Goal: Task Accomplishment & Management: Manage account settings

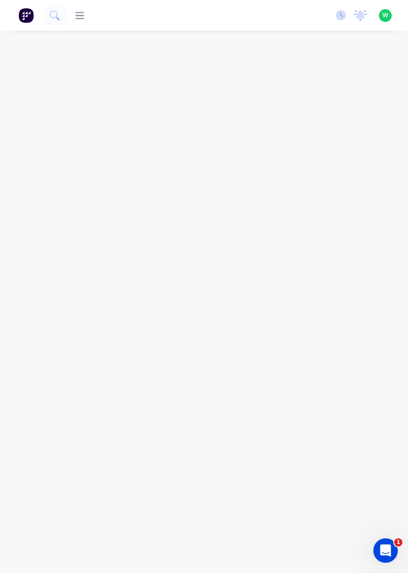
click at [192, 21] on div "productivity productivity Workflow Planner Delivery Scheduling Timesheets No ne…" at bounding box center [204, 15] width 408 height 31
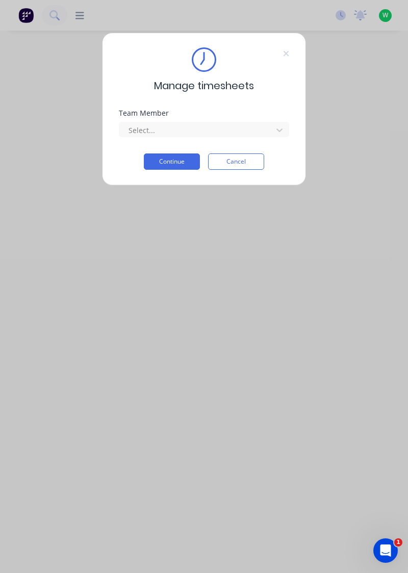
click at [258, 144] on div "Team Member Select..." at bounding box center [204, 132] width 170 height 44
click at [294, 53] on div "Manage timesheets Team Member Select... Continue Cancel" at bounding box center [204, 109] width 204 height 153
click at [287, 53] on icon at bounding box center [286, 53] width 6 height 8
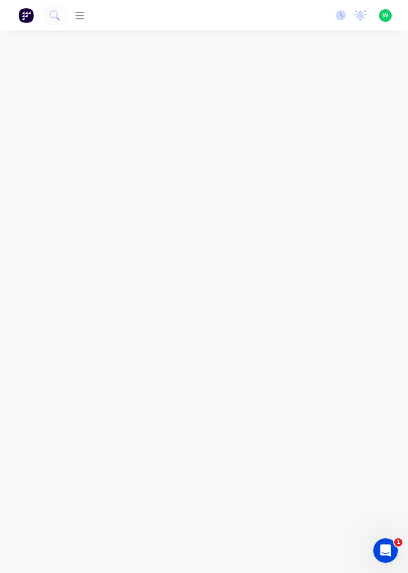
click at [80, 20] on icon at bounding box center [79, 16] width 9 height 10
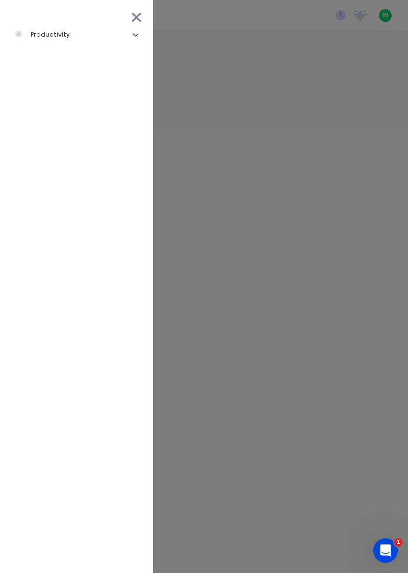
click at [134, 38] on li "productivity" at bounding box center [76, 34] width 137 height 25
click at [63, 62] on div "Workflow" at bounding box center [45, 60] width 47 height 9
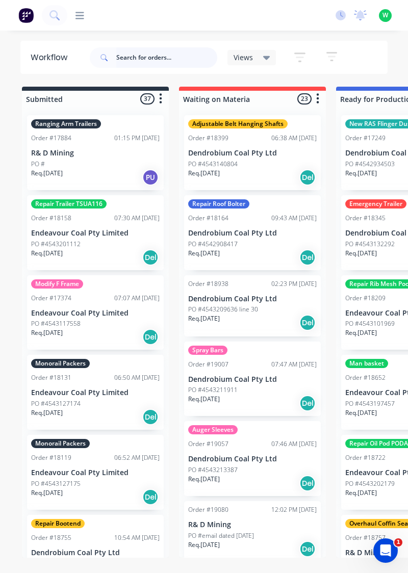
click at [126, 58] on input "text" at bounding box center [166, 57] width 101 height 20
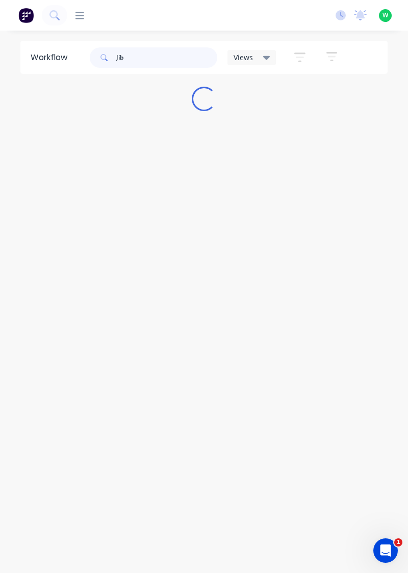
type input "Jib"
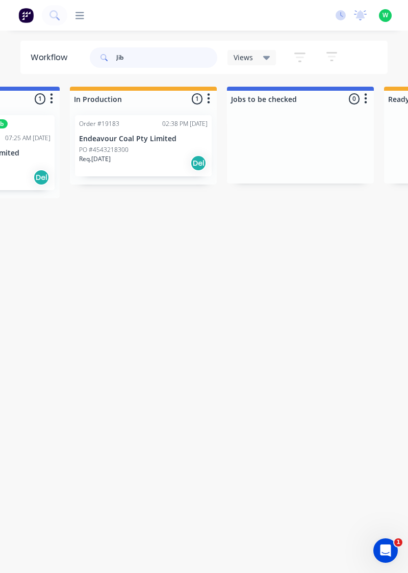
scroll to position [0, 430]
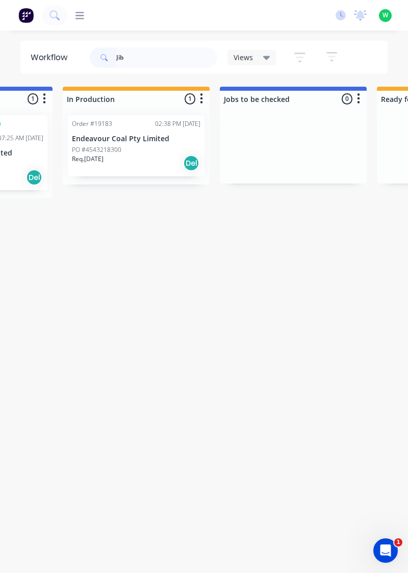
click at [201, 101] on icon "button" at bounding box center [201, 98] width 3 height 13
click at [98, 163] on p "Req. 10/10/25" at bounding box center [88, 158] width 32 height 9
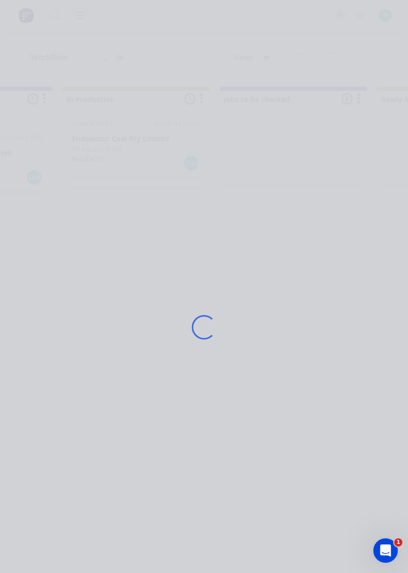
click at [97, 144] on div "Loading..." at bounding box center [203, 327] width 387 height 573
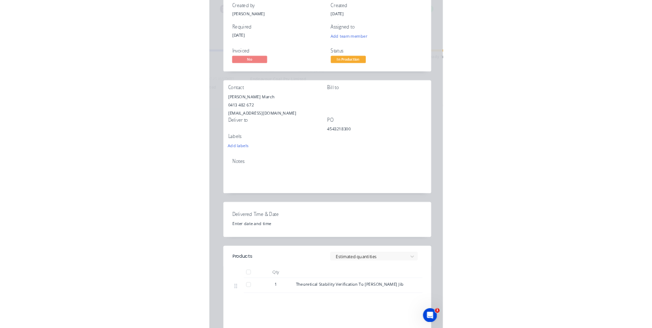
scroll to position [0, 0]
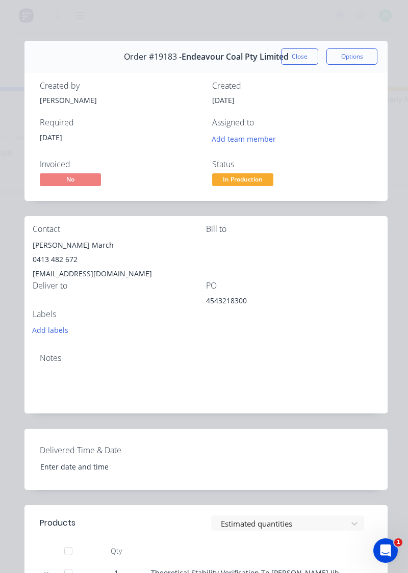
click at [347, 58] on button "Options" at bounding box center [351, 56] width 51 height 16
click at [355, 58] on button "Options" at bounding box center [351, 56] width 51 height 16
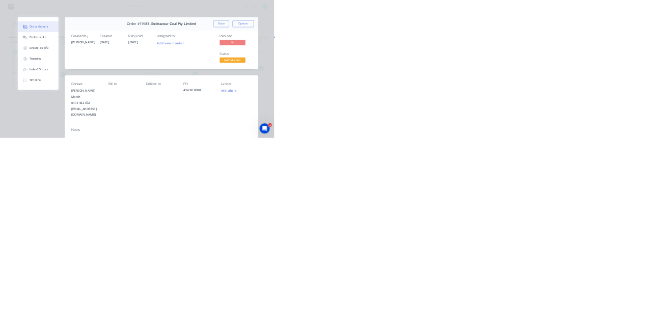
click at [111, 92] on div "Collaborate" at bounding box center [90, 89] width 40 height 9
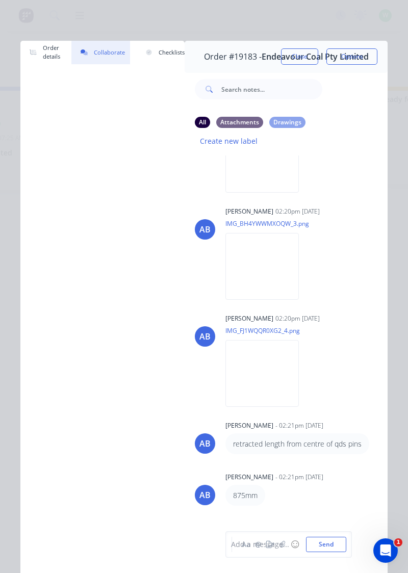
scroll to position [289, 0]
click at [246, 247] on img at bounding box center [261, 265] width 73 height 67
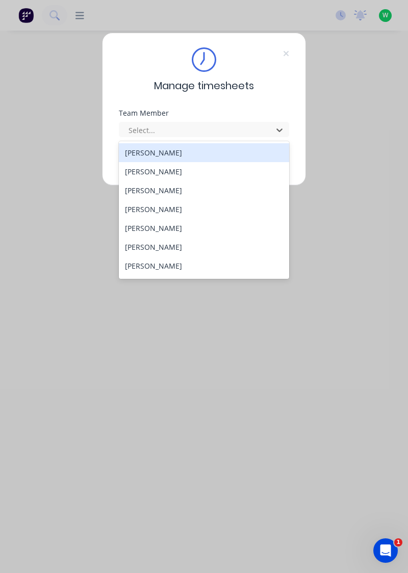
click at [158, 245] on div "Bruce Hoppo" at bounding box center [204, 246] width 171 height 19
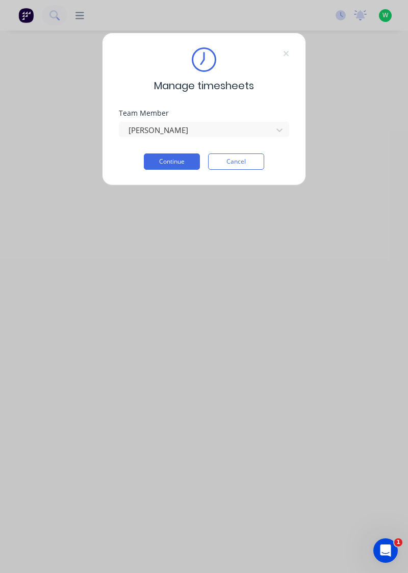
click at [174, 163] on button "Continue" at bounding box center [172, 161] width 56 height 16
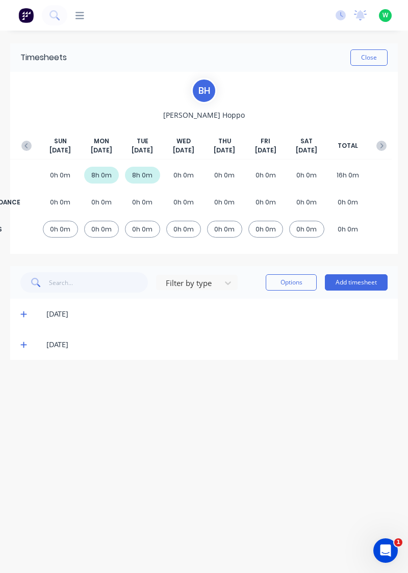
click at [356, 282] on button "Add timesheet" at bounding box center [356, 282] width 63 height 16
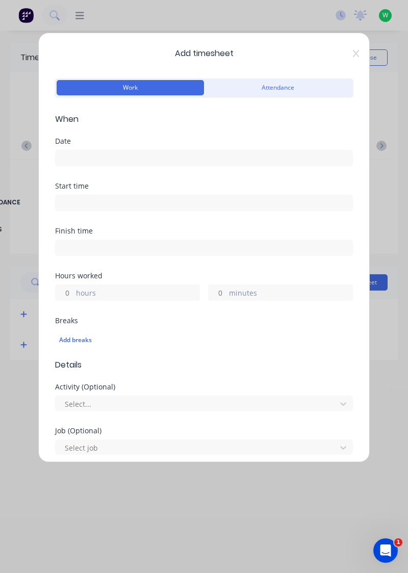
click at [97, 159] on input at bounding box center [204, 157] width 296 height 15
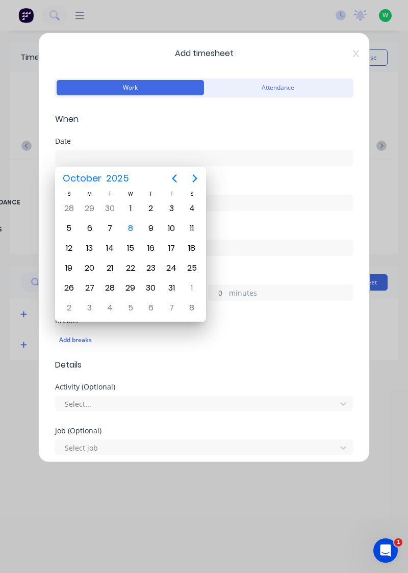
click at [129, 228] on div "8" at bounding box center [130, 228] width 15 height 15
type input "08/10/2025"
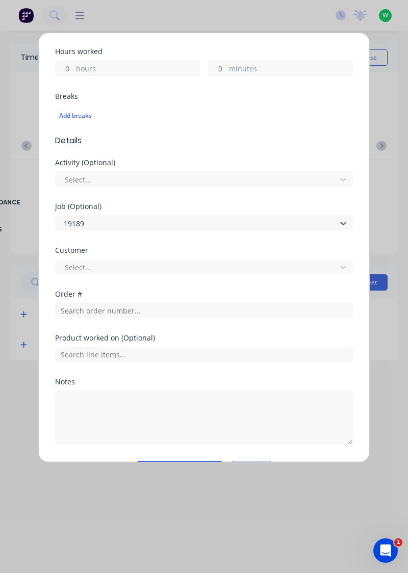
scroll to position [223, 0]
type input "1"
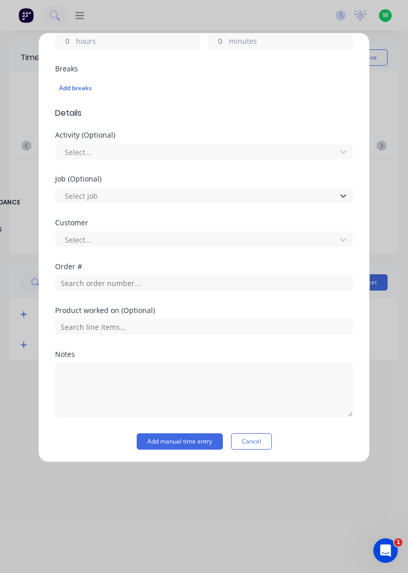
click at [130, 91] on div "Add breaks" at bounding box center [203, 88] width 289 height 13
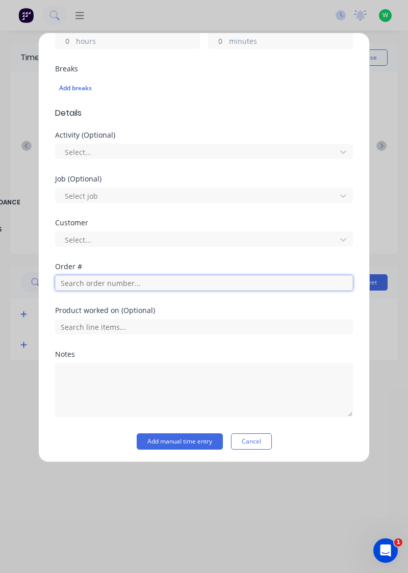
click at [107, 283] on input "text" at bounding box center [204, 282] width 298 height 15
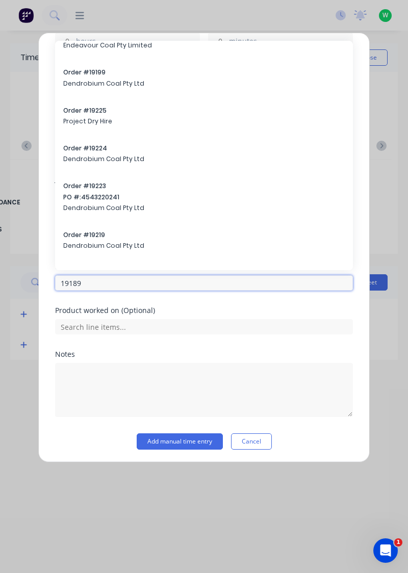
scroll to position [106, 0]
type input "19189"
click at [120, 204] on span "Dendrobium Coal Pty Ltd" at bounding box center [203, 207] width 281 height 9
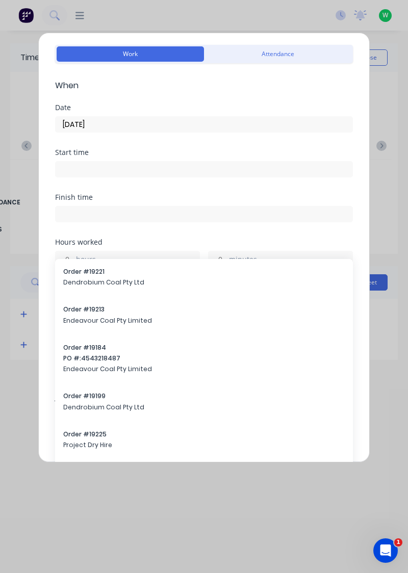
scroll to position [0, 0]
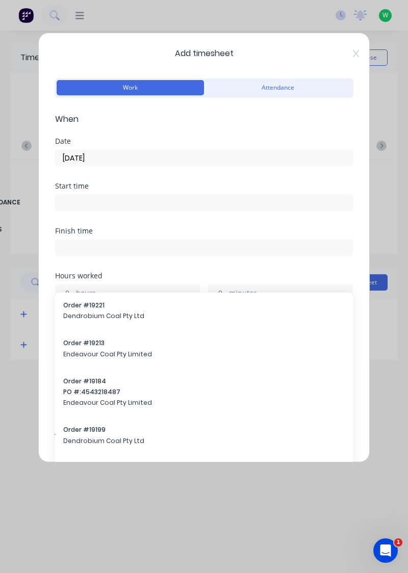
click at [175, 223] on div "Start time" at bounding box center [204, 204] width 298 height 45
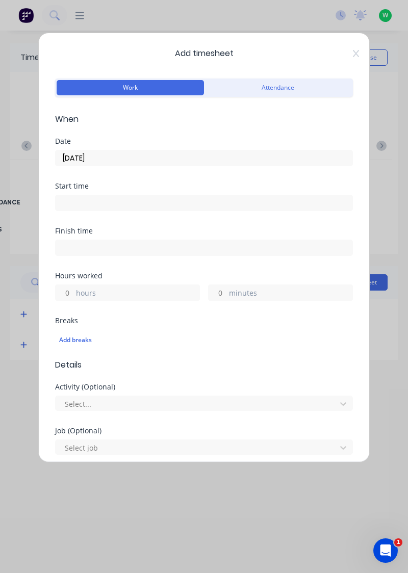
click at [125, 292] on label "hours" at bounding box center [137, 293] width 123 height 13
click at [73, 292] on input "hours" at bounding box center [65, 292] width 18 height 15
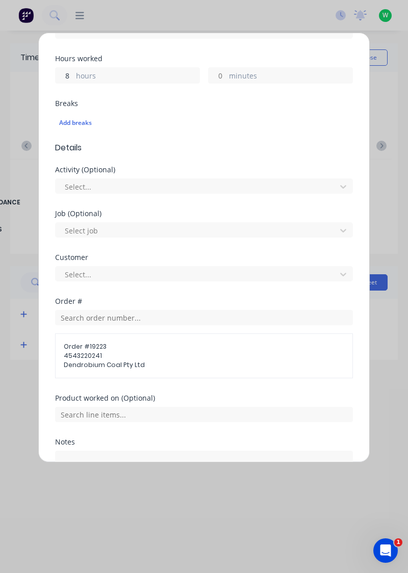
scroll to position [208, 0]
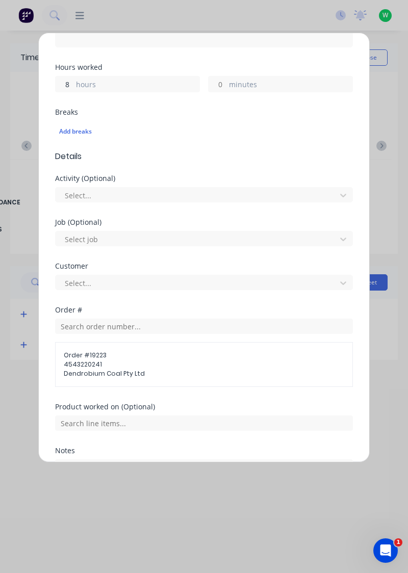
type input "8"
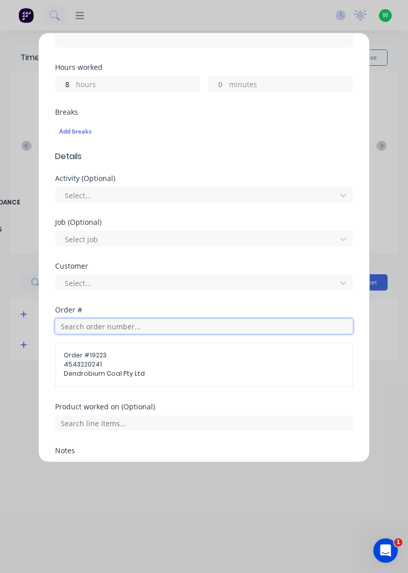
click at [132, 329] on input "text" at bounding box center [204, 325] width 298 height 15
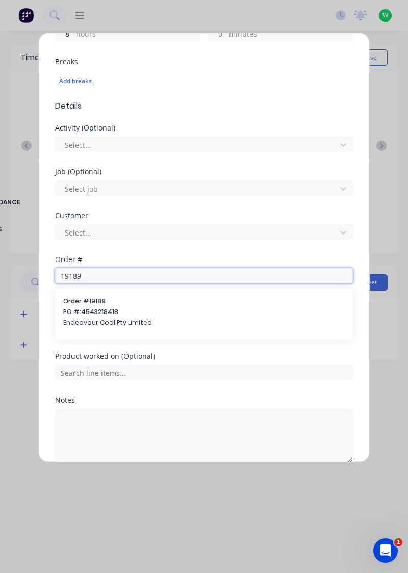
scroll to position [304, 0]
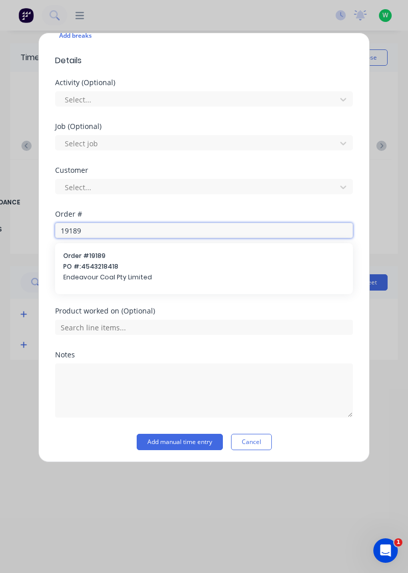
type input "19189"
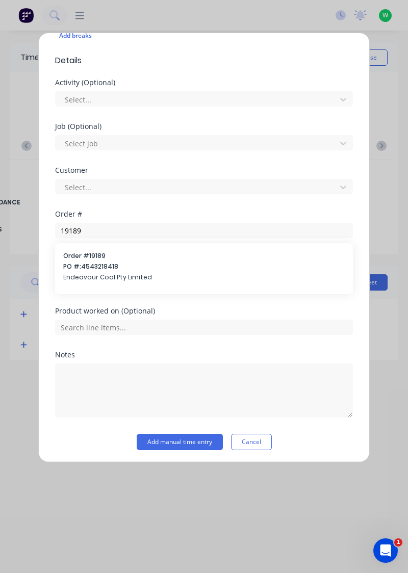
click at [120, 277] on span "Endeavour Coal Pty Limited" at bounding box center [203, 277] width 281 height 9
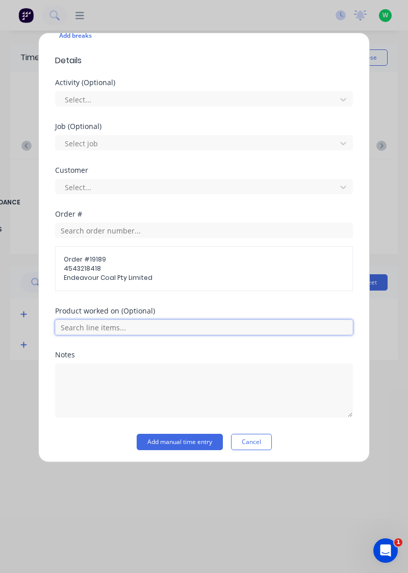
click at [146, 326] on input "text" at bounding box center [204, 326] width 298 height 15
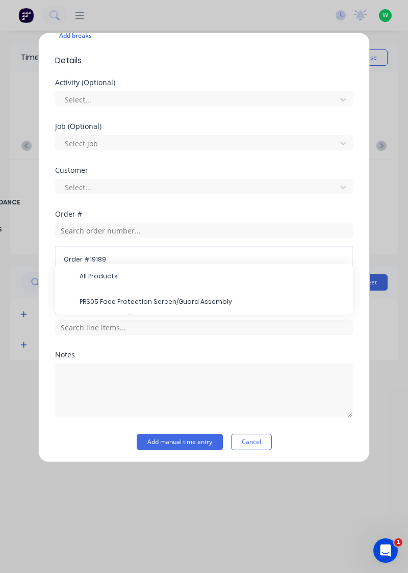
click at [157, 302] on span "PRS05 Face Protection Screen/Guard Assembly" at bounding box center [211, 301] width 265 height 9
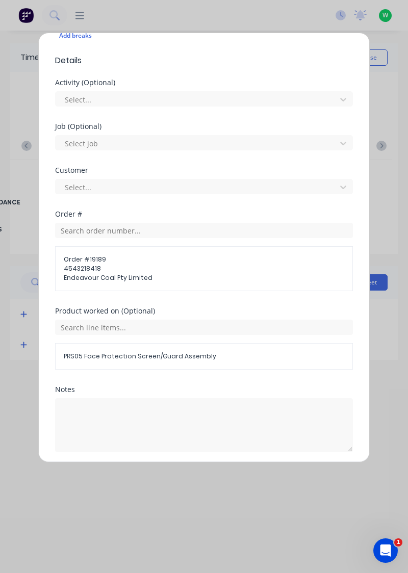
scroll to position [338, 0]
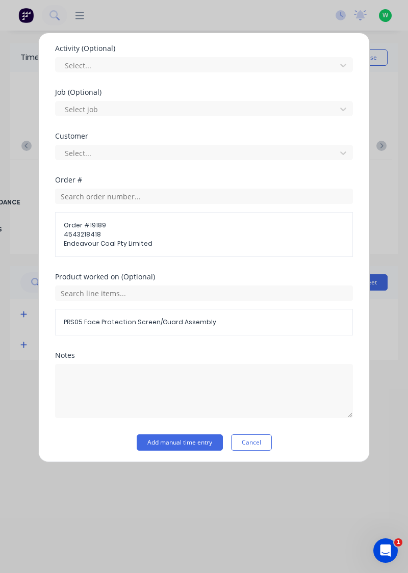
click at [191, 443] on button "Add manual time entry" at bounding box center [180, 442] width 86 height 16
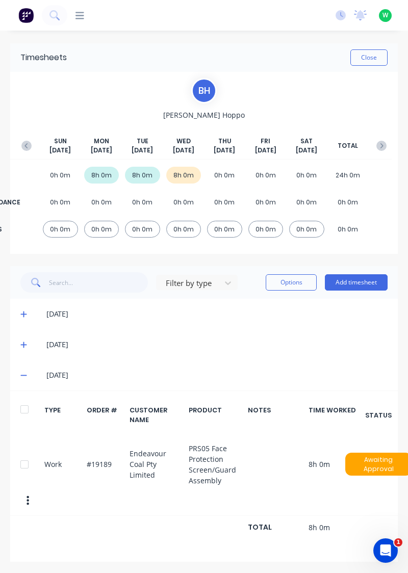
click at [374, 57] on button "Close" at bounding box center [368, 57] width 37 height 16
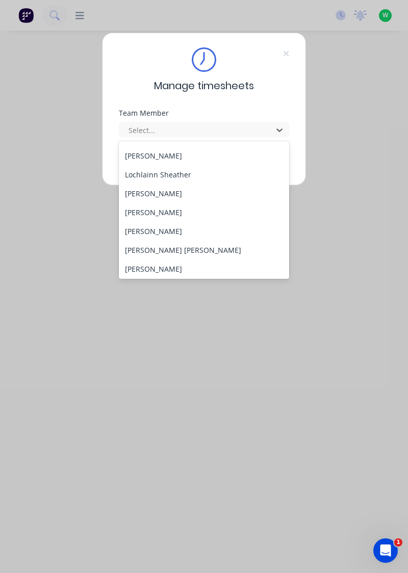
scroll to position [413, 0]
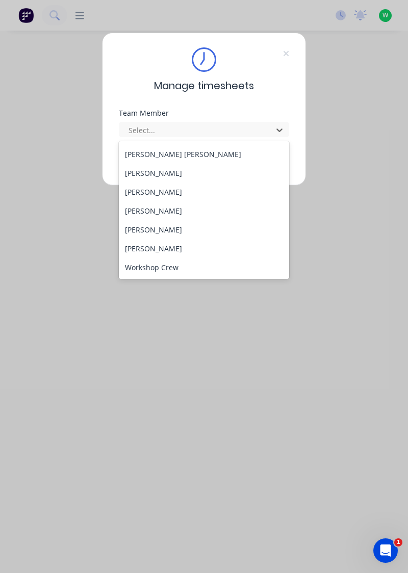
click at [165, 247] on div "[PERSON_NAME]" at bounding box center [204, 248] width 171 height 19
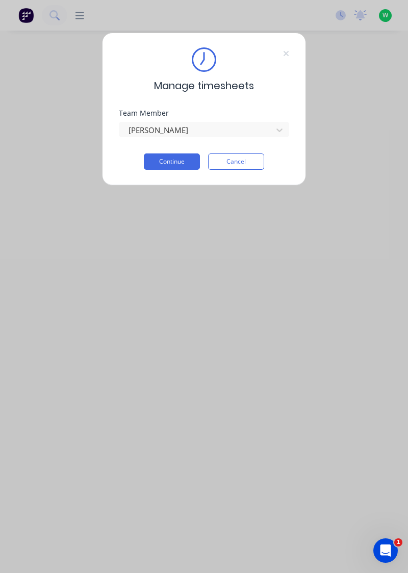
click at [173, 158] on button "Continue" at bounding box center [172, 161] width 56 height 16
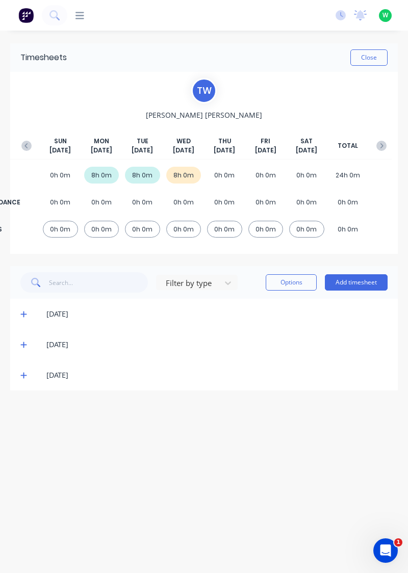
click at [12, 376] on div "[DATE]" at bounding box center [203, 375] width 387 height 31
click at [22, 374] on icon at bounding box center [23, 375] width 6 height 6
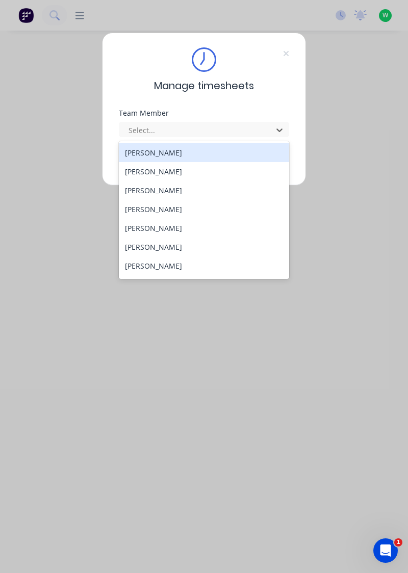
click at [172, 151] on div "[PERSON_NAME]" at bounding box center [204, 152] width 171 height 19
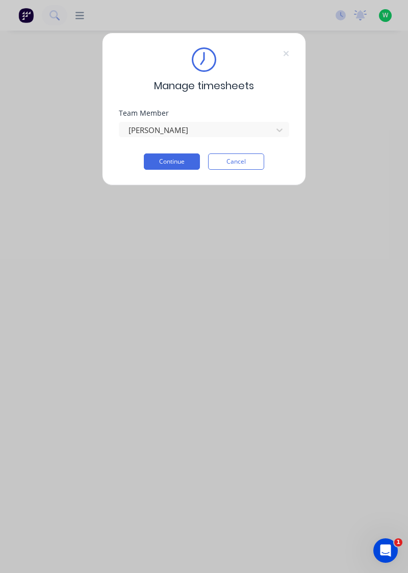
click at [190, 161] on button "Continue" at bounding box center [172, 161] width 56 height 16
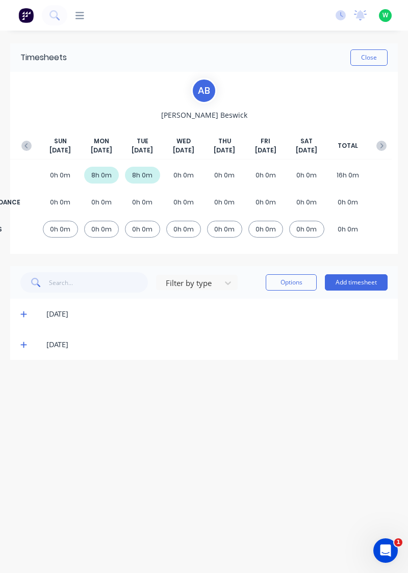
click at [351, 285] on button "Add timesheet" at bounding box center [356, 282] width 63 height 16
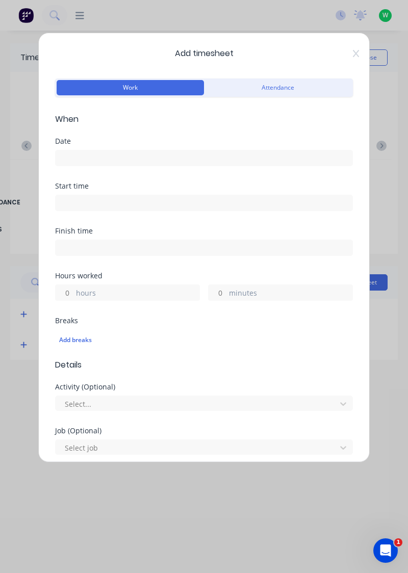
click at [201, 154] on input at bounding box center [204, 157] width 296 height 15
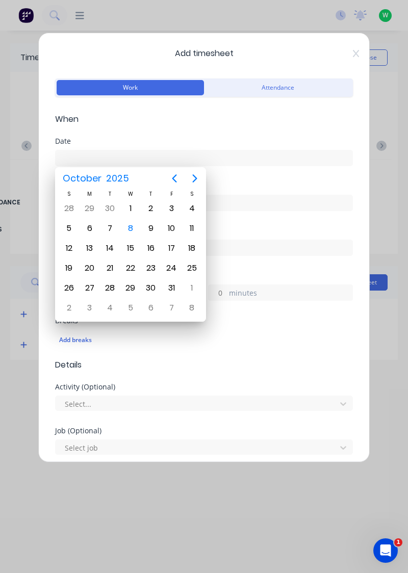
click at [129, 230] on div "8" at bounding box center [130, 228] width 15 height 15
type input "08/10/2025"
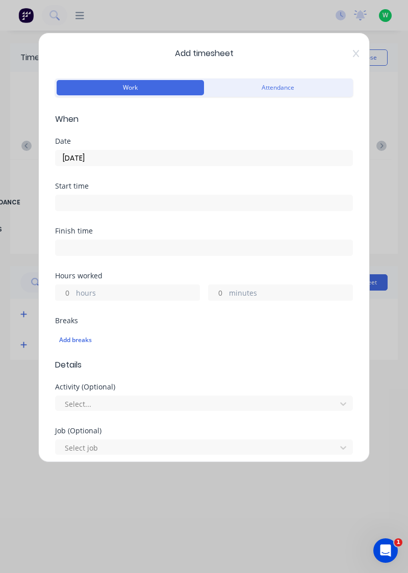
click at [131, 289] on label "hours" at bounding box center [137, 293] width 123 height 13
click at [73, 289] on input "hours" at bounding box center [65, 292] width 18 height 15
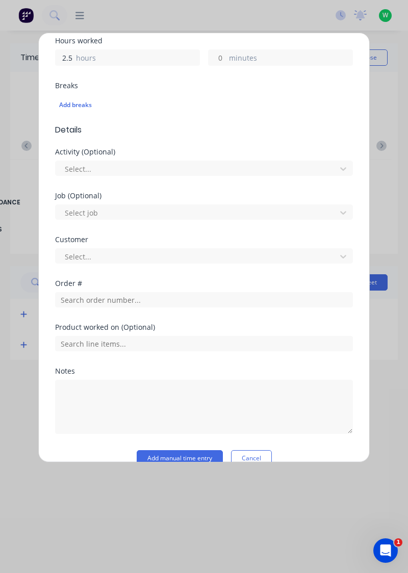
scroll to position [252, 0]
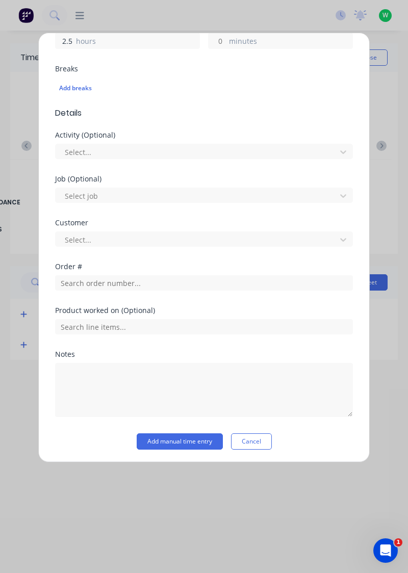
type input "2.5"
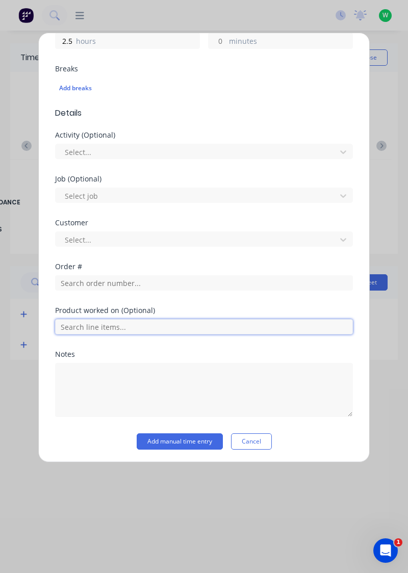
click at [126, 326] on input "text" at bounding box center [204, 326] width 298 height 15
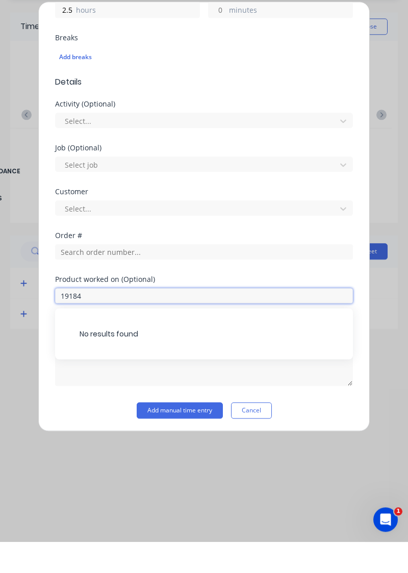
scroll to position [220, 0]
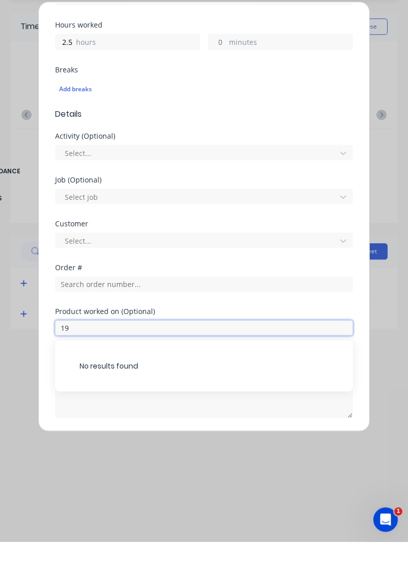
type input "1"
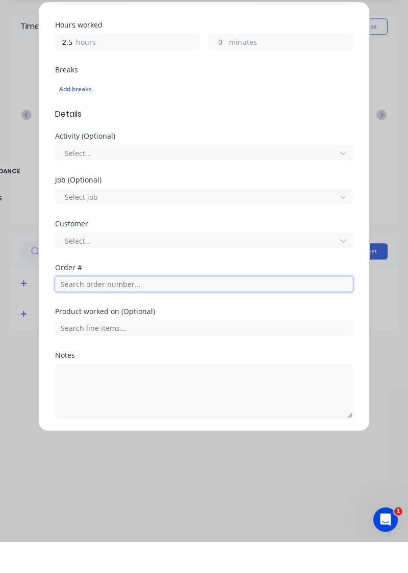
click at [131, 309] on input "text" at bounding box center [204, 314] width 298 height 15
type input "19184"
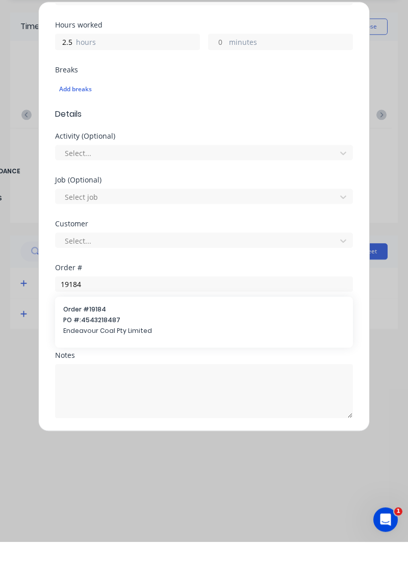
click at [117, 348] on span "PO #: 4543218487" at bounding box center [203, 350] width 281 height 9
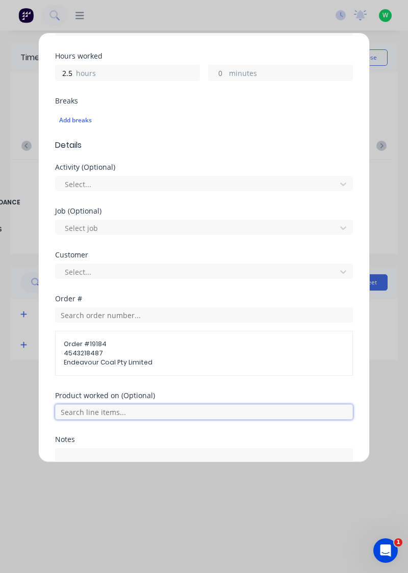
click at [112, 408] on input "text" at bounding box center [204, 411] width 298 height 15
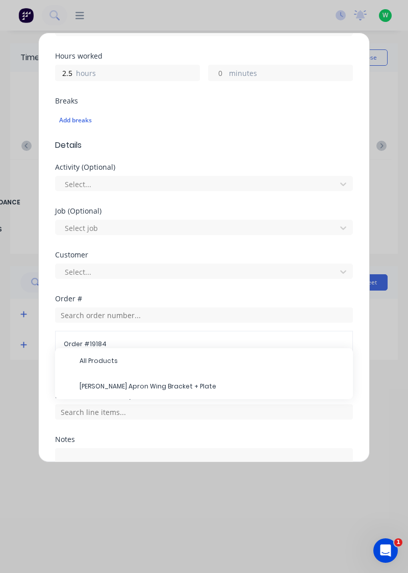
click at [166, 382] on span "[PERSON_NAME] Apron Wing Bracket + Plate" at bounding box center [211, 386] width 265 height 9
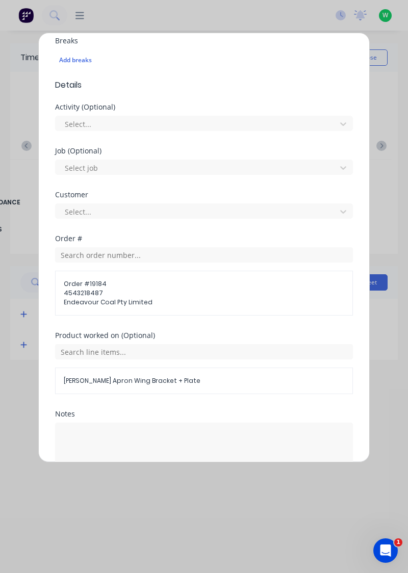
scroll to position [307, 0]
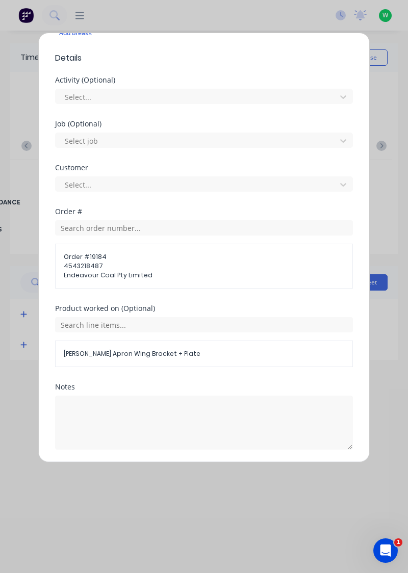
click at [186, 472] on button "Add manual time entry" at bounding box center [180, 474] width 86 height 16
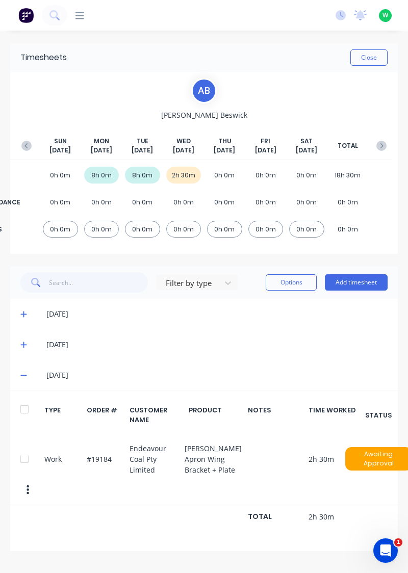
click at [374, 285] on button "Add timesheet" at bounding box center [356, 282] width 63 height 16
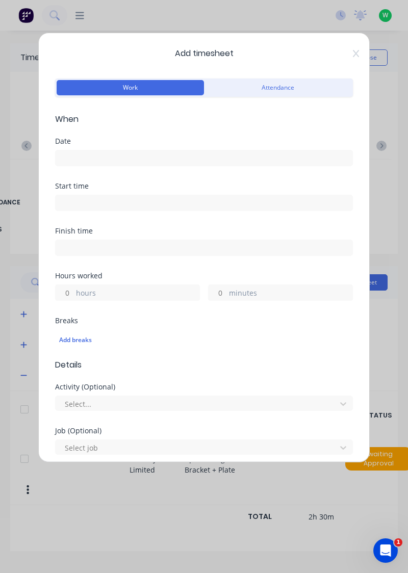
click at [158, 158] on input at bounding box center [204, 157] width 296 height 15
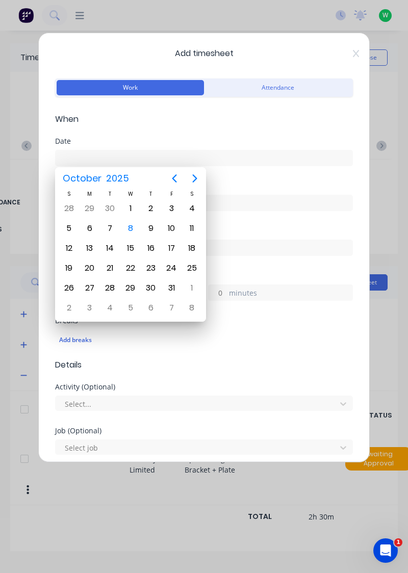
click at [131, 227] on div "8" at bounding box center [130, 228] width 15 height 15
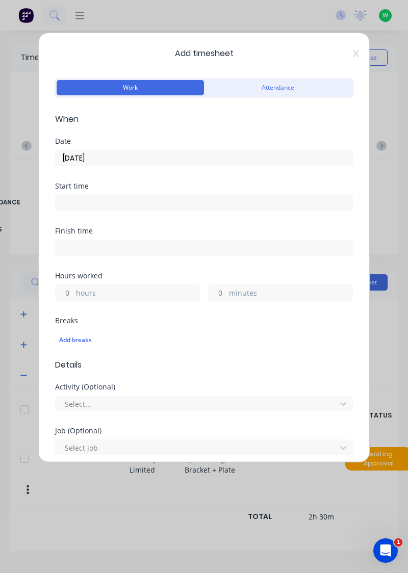
type input "08/10/2025"
click at [116, 292] on label "hours" at bounding box center [137, 293] width 123 height 13
click at [73, 292] on input "hours" at bounding box center [65, 292] width 18 height 15
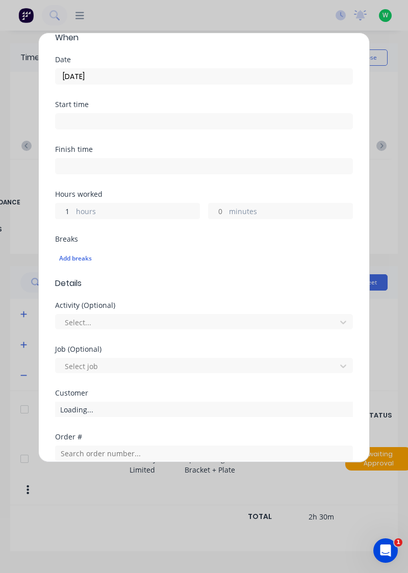
scroll to position [220, 0]
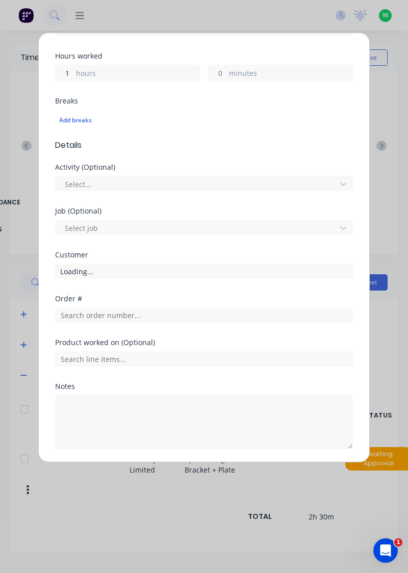
type input "1"
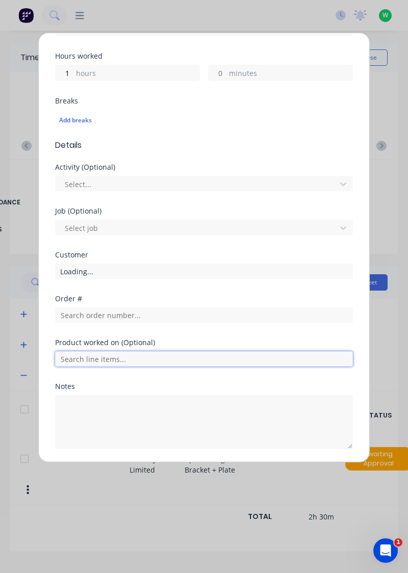
click at [127, 355] on input "text" at bounding box center [204, 358] width 298 height 15
type input "1"
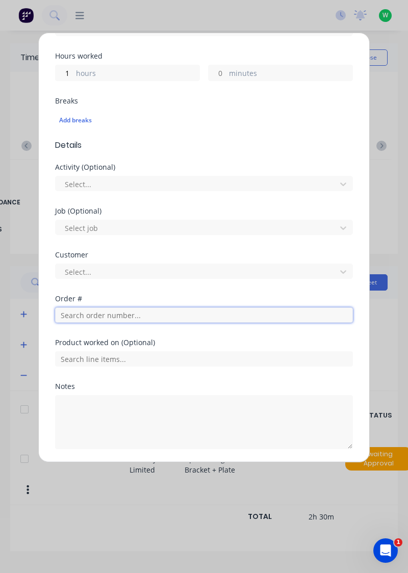
click at [123, 313] on input "text" at bounding box center [204, 314] width 298 height 15
type input "17943"
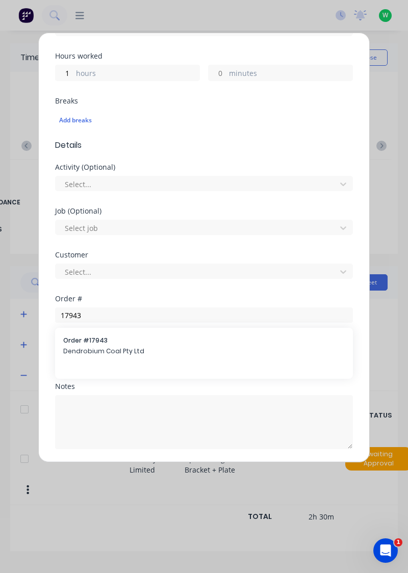
click at [101, 343] on div "Order # 17943 Dendrobium Coal Pty Ltd" at bounding box center [203, 346] width 281 height 21
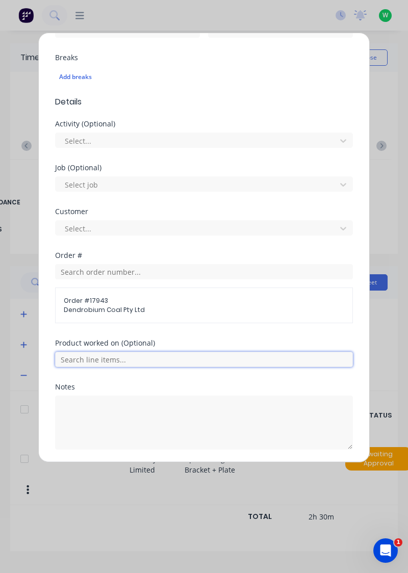
click at [165, 353] on input "text" at bounding box center [204, 359] width 298 height 15
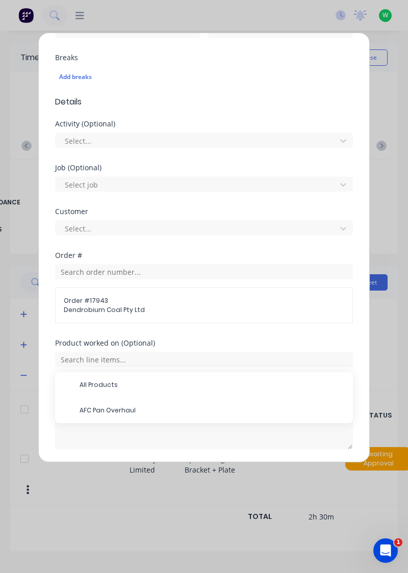
click at [125, 405] on span "AFC Pan Overhaul" at bounding box center [211, 409] width 265 height 9
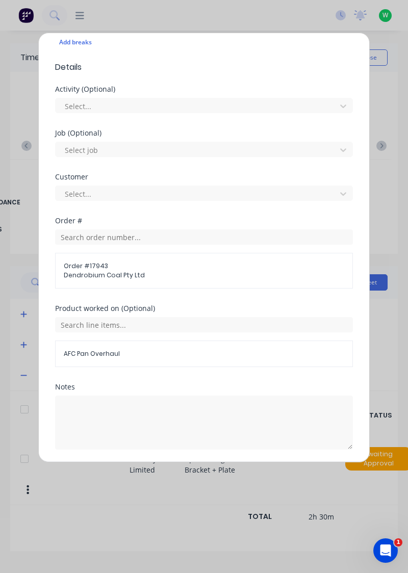
click at [172, 475] on button "Add manual time entry" at bounding box center [180, 474] width 86 height 16
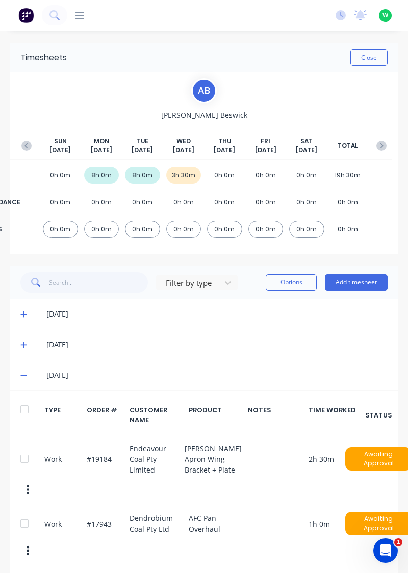
scroll to position [4, 0]
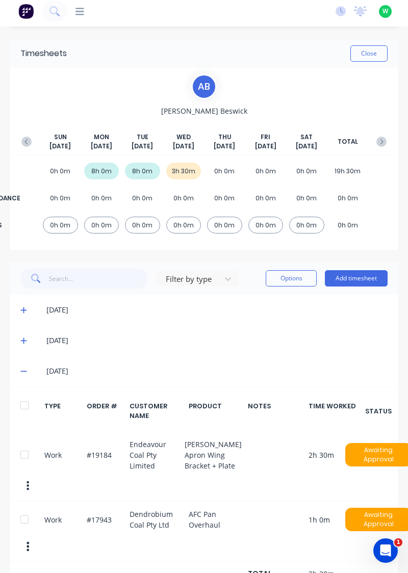
click at [358, 271] on button "Add timesheet" at bounding box center [356, 278] width 63 height 16
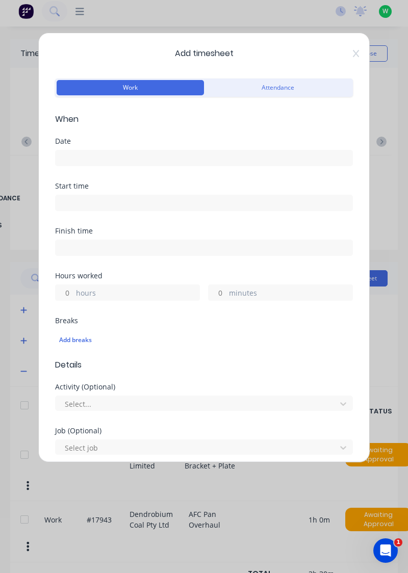
click at [220, 154] on input at bounding box center [204, 157] width 296 height 15
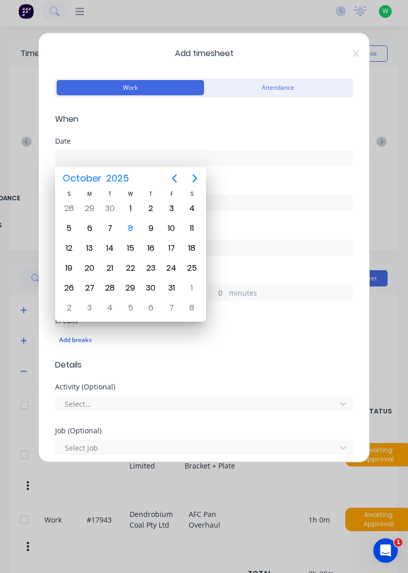
click at [128, 233] on div "8" at bounding box center [130, 228] width 15 height 15
type input "08/10/2025"
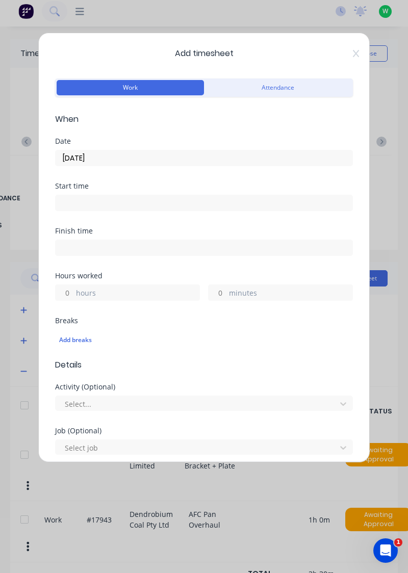
click at [130, 287] on label "hours" at bounding box center [137, 293] width 123 height 13
click at [73, 287] on input "hours" at bounding box center [65, 292] width 18 height 15
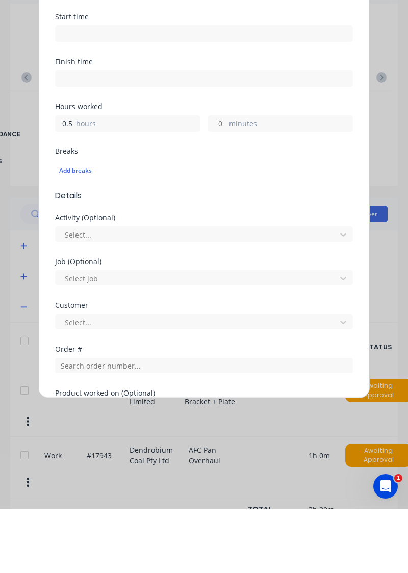
scroll to position [111, 0]
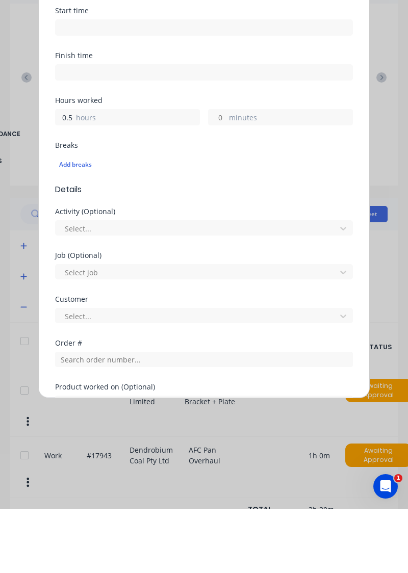
type input "0.5"
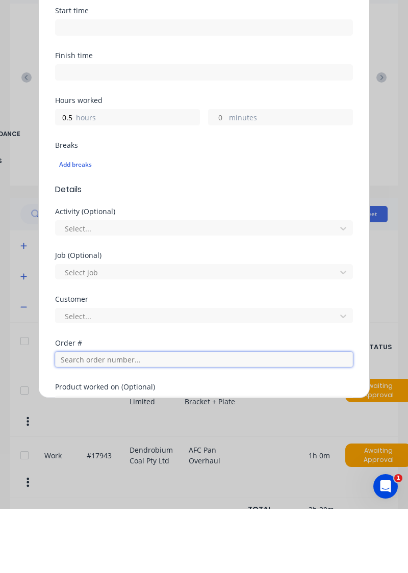
click at [117, 418] on input "text" at bounding box center [204, 423] width 298 height 15
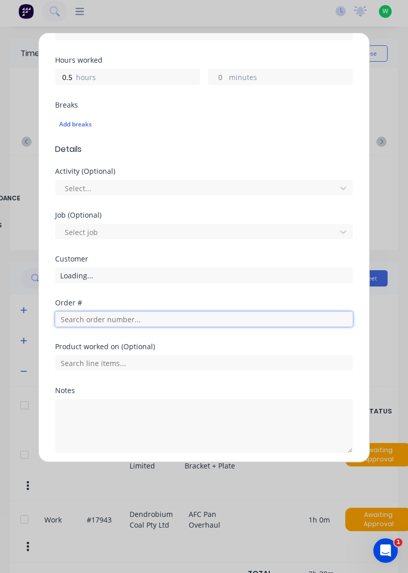
scroll to position [238, 0]
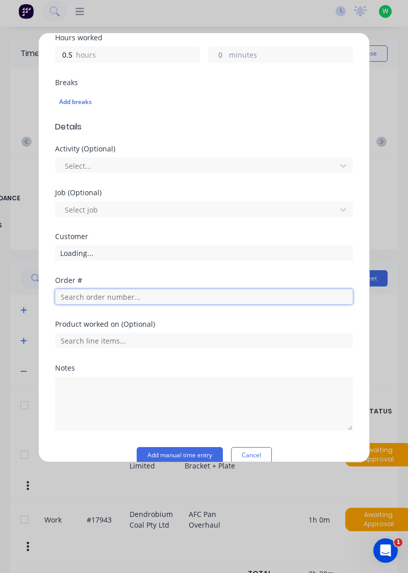
click at [131, 294] on input "text" at bounding box center [204, 296] width 298 height 15
type input "19189"
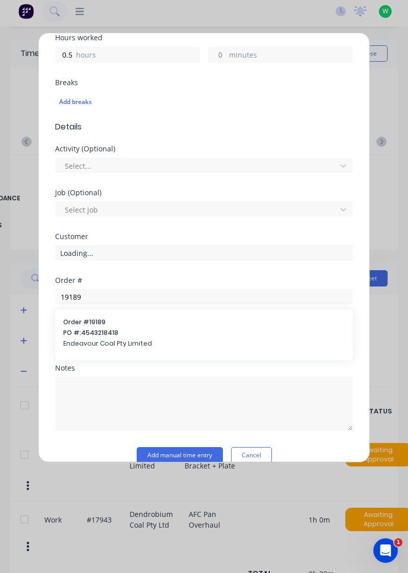
click at [136, 332] on span "PO #: 4543218418" at bounding box center [203, 332] width 281 height 9
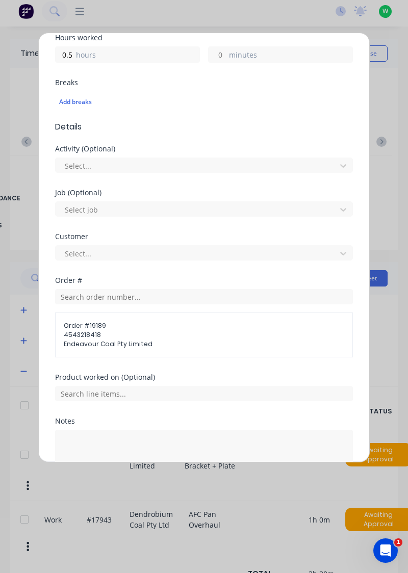
scroll to position [295, 0]
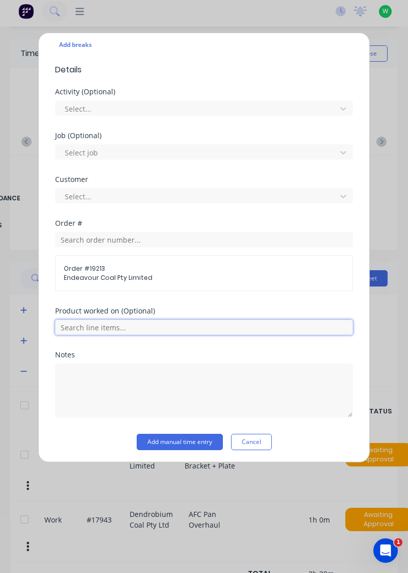
click at [212, 322] on input "text" at bounding box center [204, 326] width 298 height 15
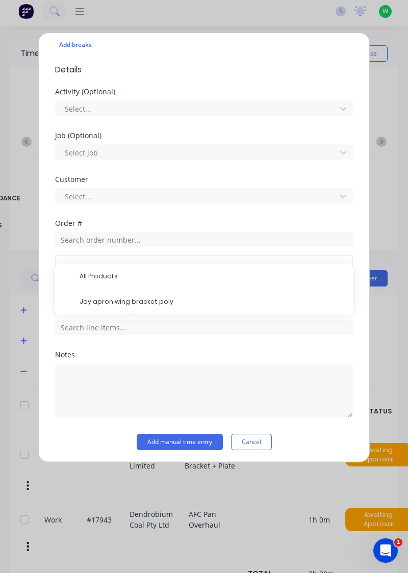
click at [152, 300] on span "Joy apron wing bracket poly" at bounding box center [211, 301] width 265 height 9
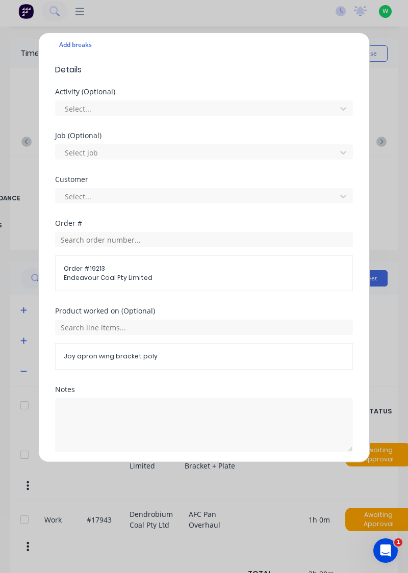
scroll to position [329, 0]
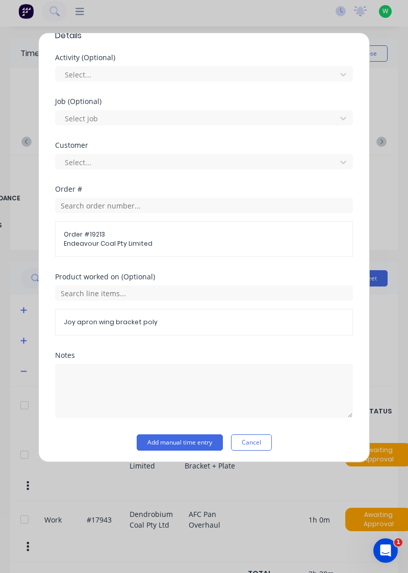
click at [192, 441] on button "Add manual time entry" at bounding box center [180, 442] width 86 height 16
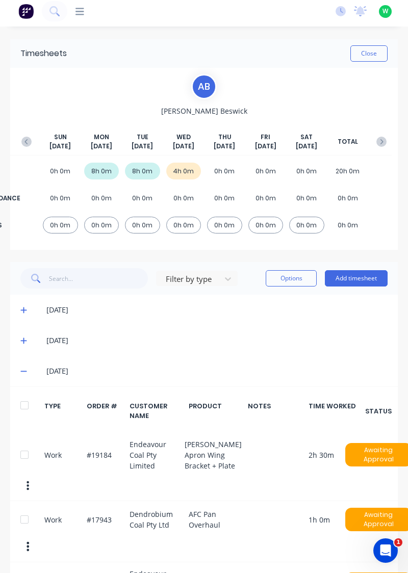
click at [363, 279] on button "Add timesheet" at bounding box center [356, 278] width 63 height 16
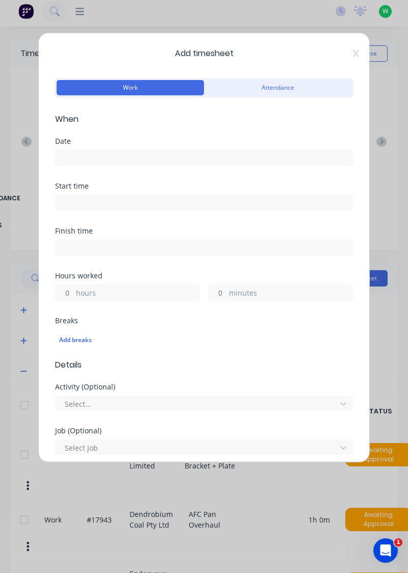
click at [220, 153] on input at bounding box center [204, 157] width 296 height 15
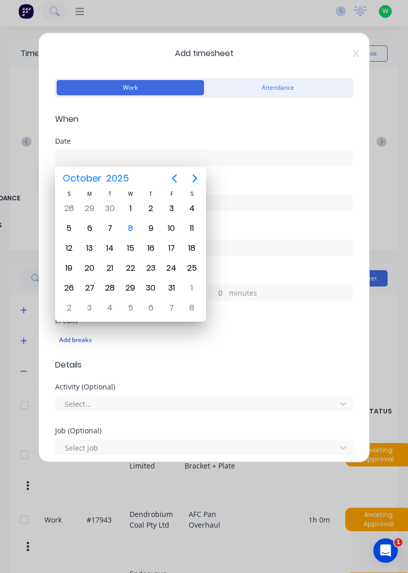
click at [132, 226] on div "8" at bounding box center [130, 228] width 15 height 15
type input "08/10/2025"
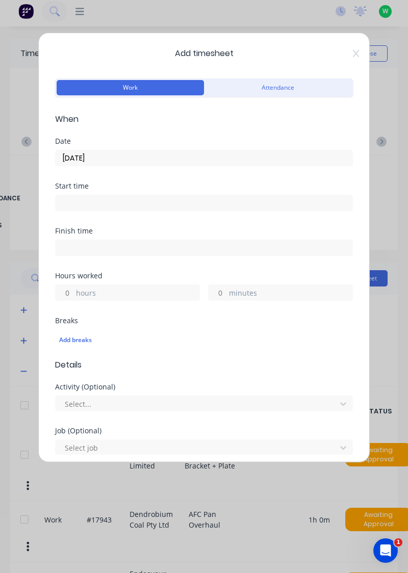
click at [121, 298] on label "hours" at bounding box center [137, 293] width 123 height 13
click at [73, 298] on input "hours" at bounding box center [65, 292] width 18 height 15
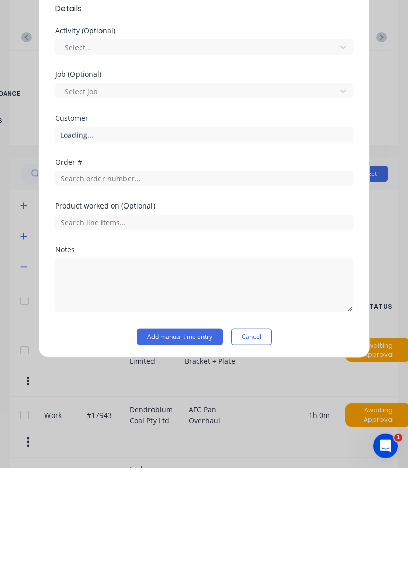
scroll to position [220, 0]
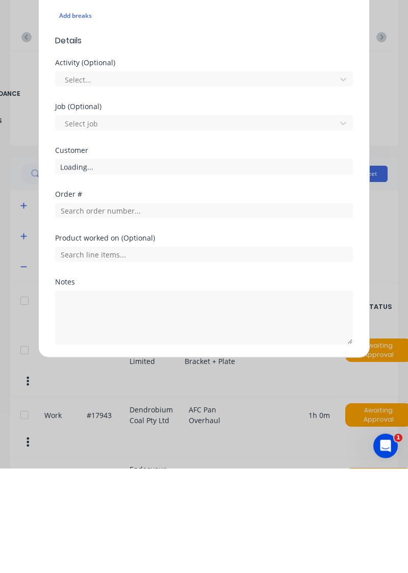
type input "5"
click at [170, 377] on div "Product worked on (Optional)" at bounding box center [204, 361] width 298 height 44
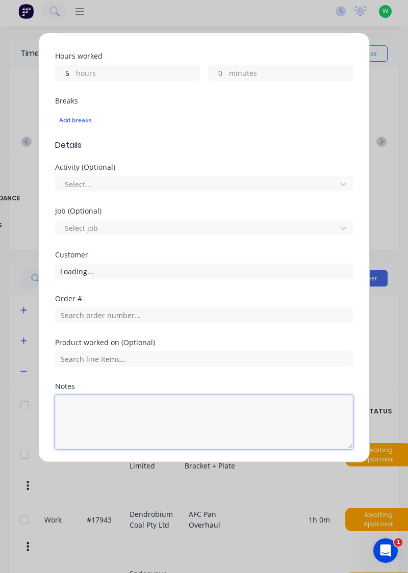
click at [101, 412] on textarea at bounding box center [204, 422] width 298 height 54
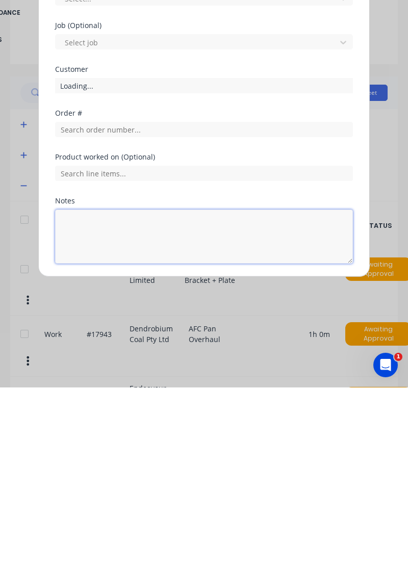
scroll to position [23, 0]
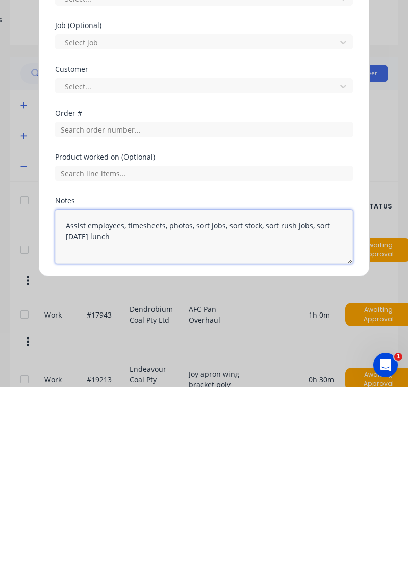
type textarea "Assist employees, timesheets, photos, sort jobs, sort stock, sort rush jobs, so…"
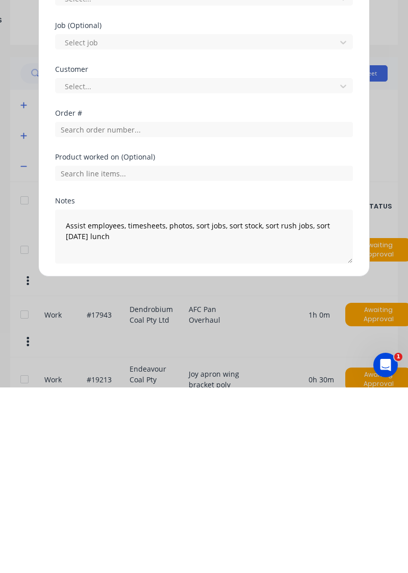
click at [173, 467] on button "Add manual time entry" at bounding box center [180, 473] width 86 height 16
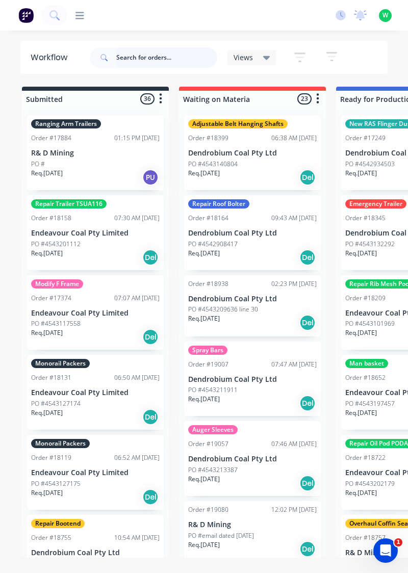
click at [153, 58] on input "text" at bounding box center [166, 57] width 101 height 20
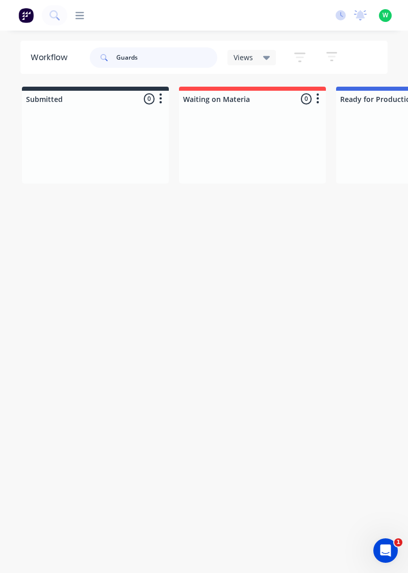
click at [170, 55] on input "Guards" at bounding box center [166, 57] width 101 height 20
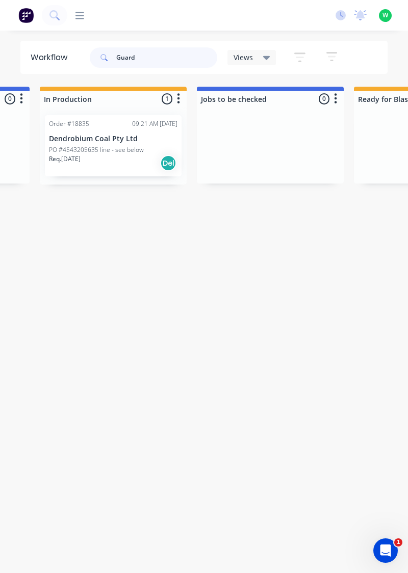
scroll to position [0, 448]
type input "Guard"
click at [121, 157] on div "Req. [DATE] Del" at bounding box center [117, 162] width 128 height 17
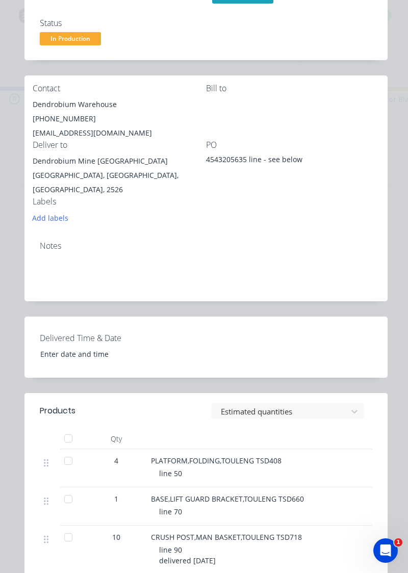
scroll to position [0, 0]
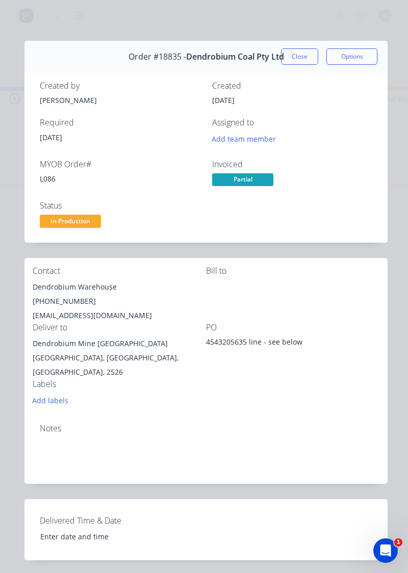
click at [294, 59] on button "Close" at bounding box center [299, 56] width 37 height 16
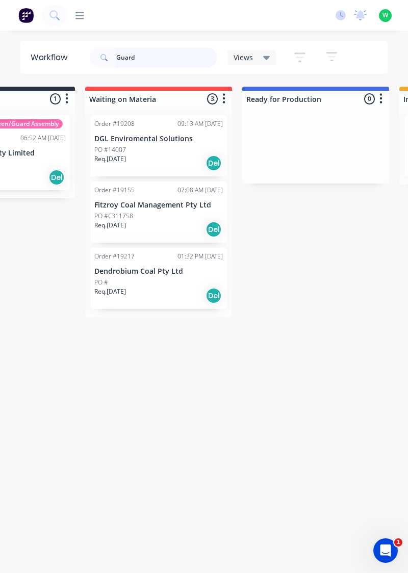
scroll to position [0, 93]
click at [159, 275] on p "Dendrobium Coal Pty Ltd" at bounding box center [159, 271] width 128 height 9
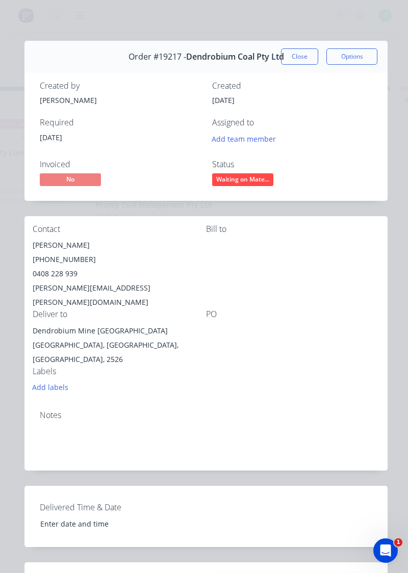
scroll to position [0, 0]
click at [304, 56] on button "Close" at bounding box center [299, 56] width 37 height 16
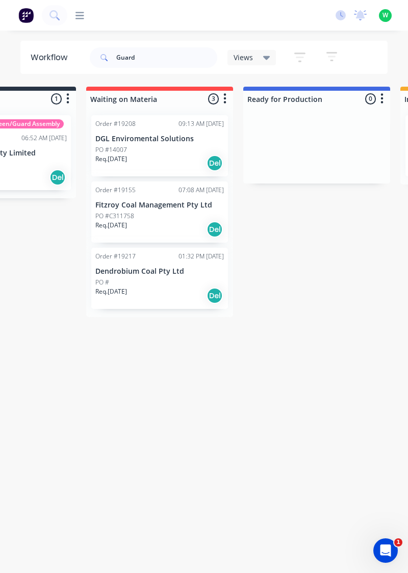
click at [181, 207] on p "Fitzroy Coal Management Pty Ltd" at bounding box center [159, 205] width 128 height 9
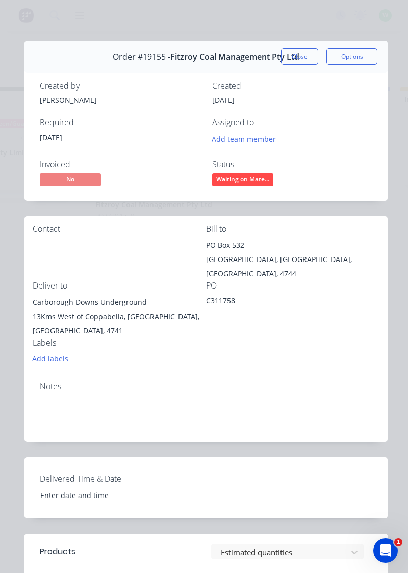
click at [307, 49] on button "Close" at bounding box center [299, 56] width 37 height 16
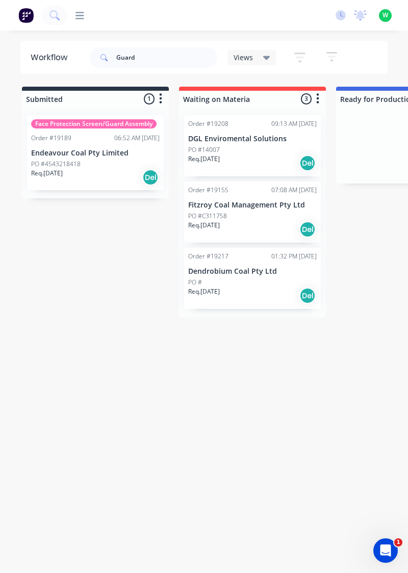
click at [103, 157] on div "Face Protection Screen/Guard Assembly Order #19189 06:52 AM [DATE] Endeavour Co…" at bounding box center [95, 152] width 137 height 75
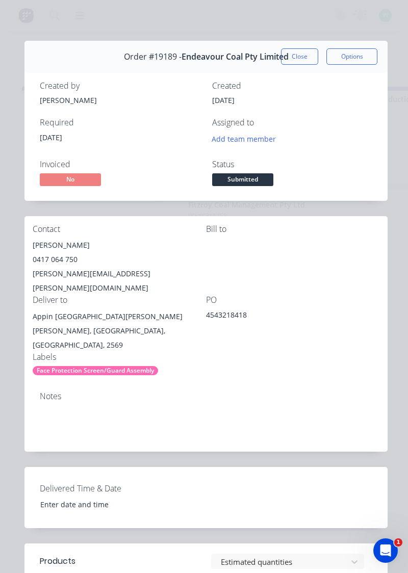
click at [292, 56] on button "Close" at bounding box center [299, 56] width 37 height 16
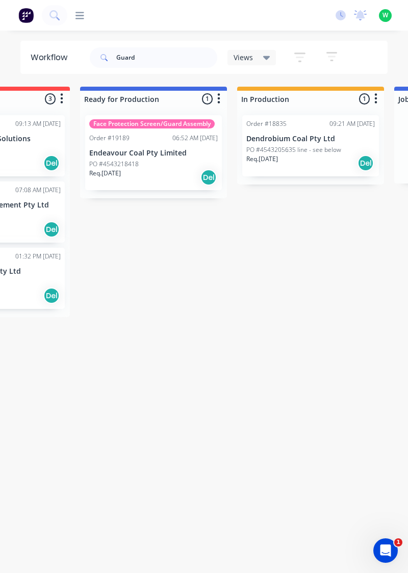
scroll to position [0, 258]
